Goal: Task Accomplishment & Management: Manage account settings

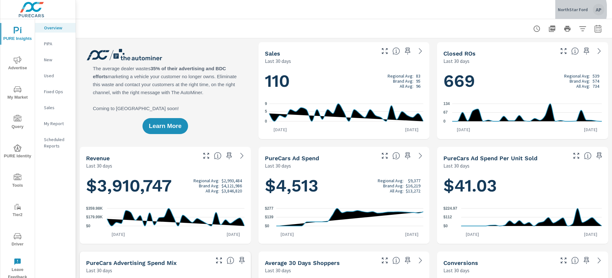
click at [566, 10] on p "NorthStar Ford" at bounding box center [573, 10] width 30 height 6
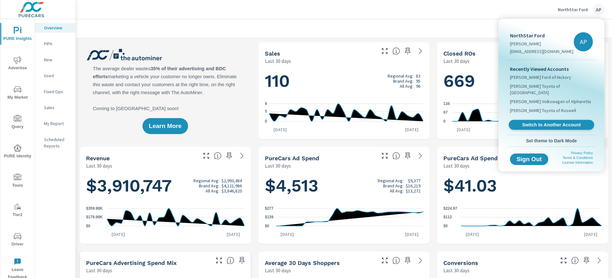
click at [554, 120] on link "Switch to Another Account" at bounding box center [551, 125] width 85 height 10
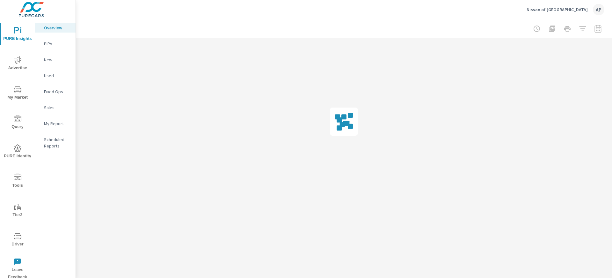
click at [26, 233] on span "Driver" at bounding box center [17, 240] width 31 height 16
